Goal: Obtain resource: Obtain resource

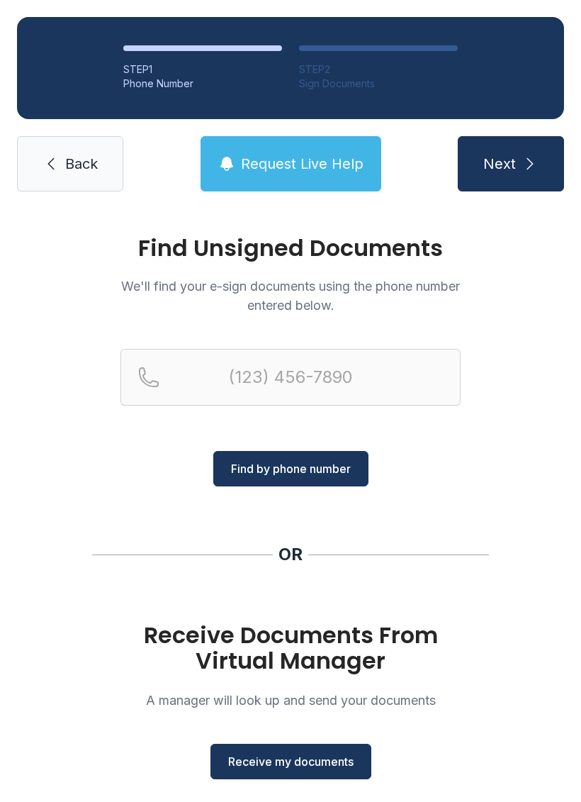
click at [277, 765] on span "Receive my documents" at bounding box center [290, 761] width 125 height 17
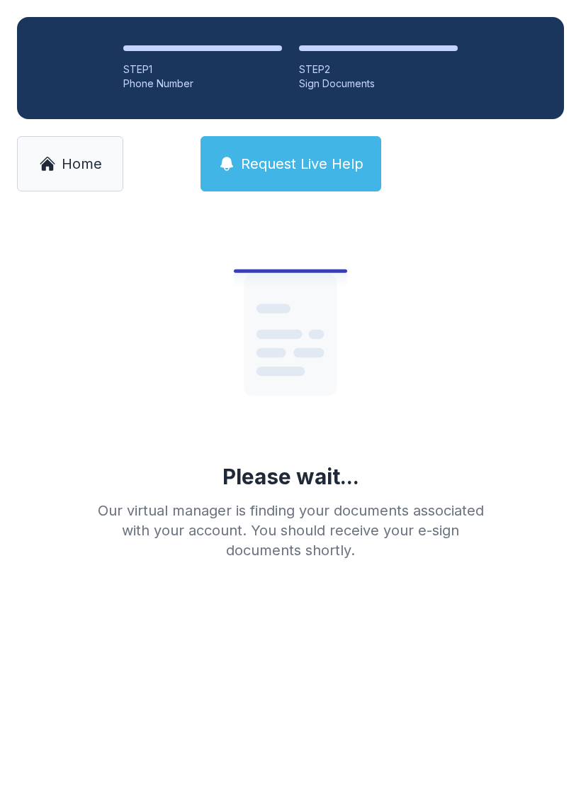
click at [70, 161] on span "Home" at bounding box center [82, 164] width 40 height 20
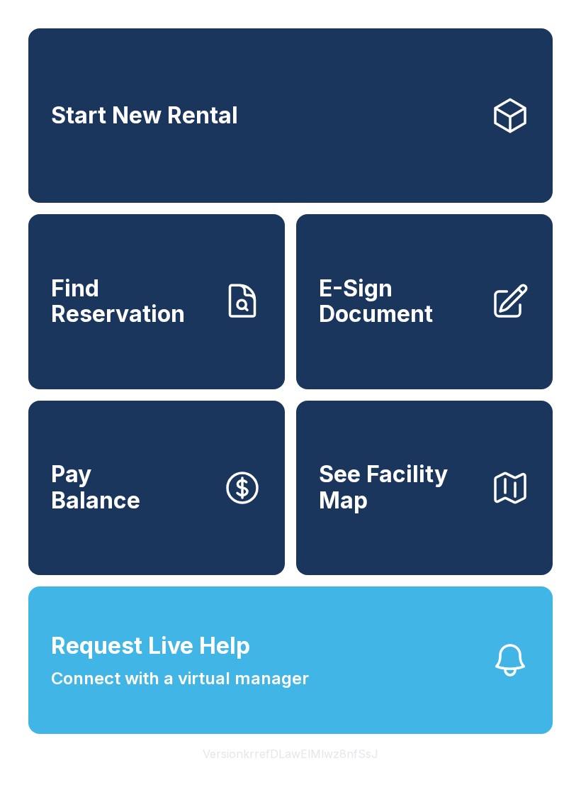
click at [286, 770] on button "Version krrefDLawElMlwz8nfSsJ" at bounding box center [290, 754] width 198 height 40
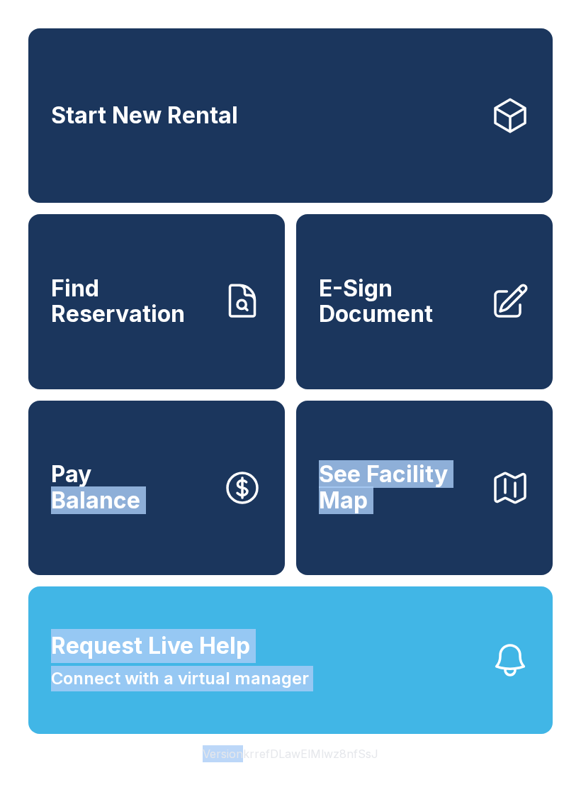
click at [384, 293] on span "E-Sign Document" at bounding box center [399, 302] width 160 height 52
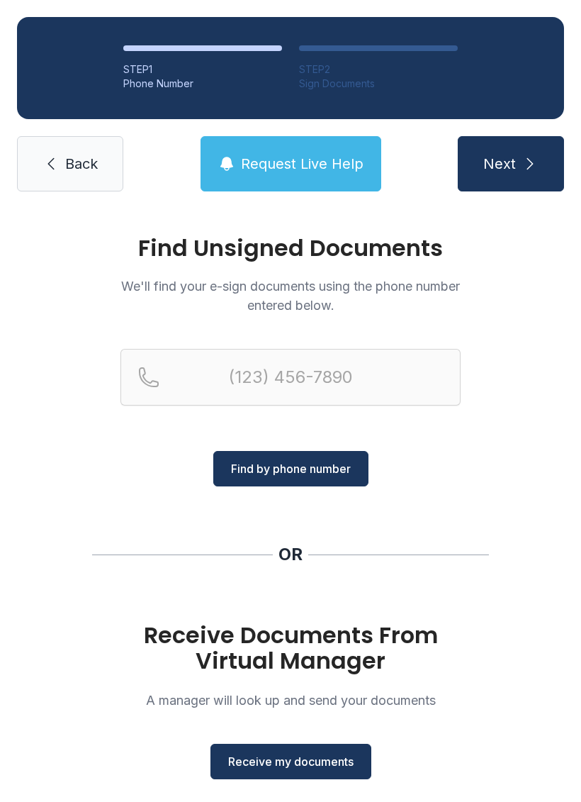
click at [292, 761] on span "Receive my documents" at bounding box center [290, 761] width 125 height 17
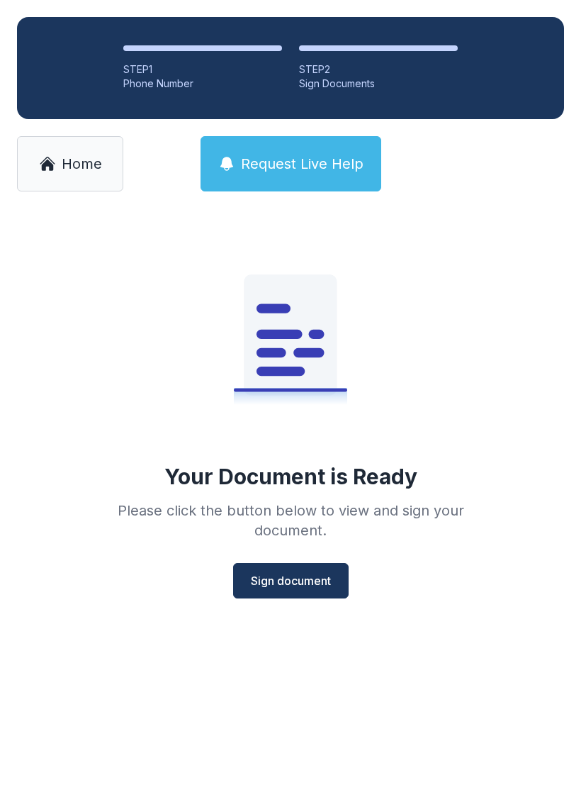
click at [310, 585] on span "Sign document" at bounding box center [291, 580] width 80 height 17
